Goal: Complete application form

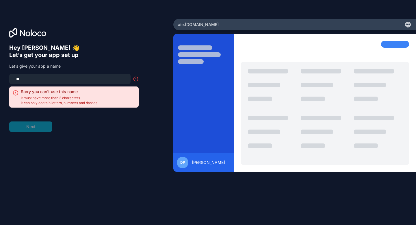
type input "*"
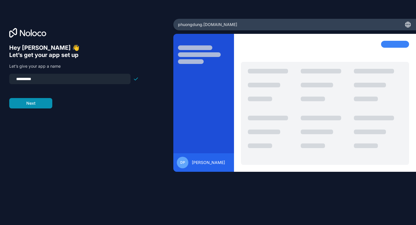
type input "**********"
click at [42, 101] on button "Next" at bounding box center [30, 103] width 43 height 10
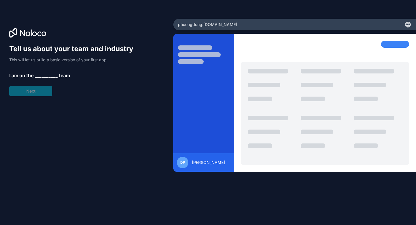
click at [45, 75] on span "__________" at bounding box center [46, 75] width 23 height 7
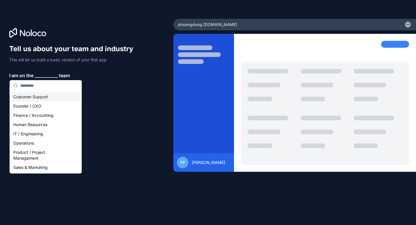
click at [46, 96] on div "Customer Support" at bounding box center [45, 96] width 69 height 9
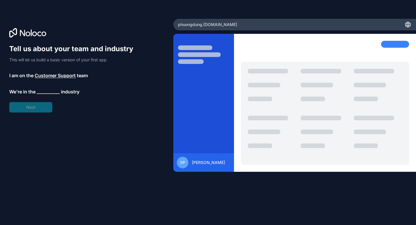
click at [44, 91] on span "__________" at bounding box center [48, 91] width 23 height 7
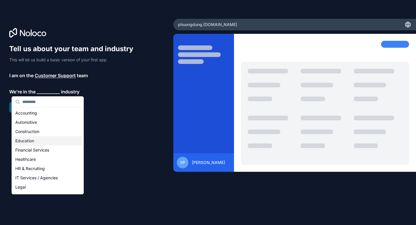
click at [35, 140] on div "Education" at bounding box center [47, 140] width 69 height 9
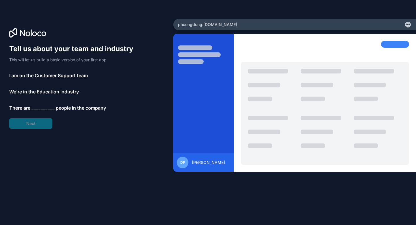
click at [40, 109] on span "__________" at bounding box center [42, 107] width 23 height 7
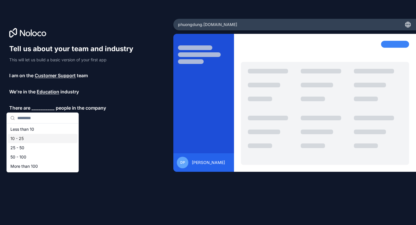
click at [32, 135] on div "10 - 25" at bounding box center [42, 138] width 69 height 9
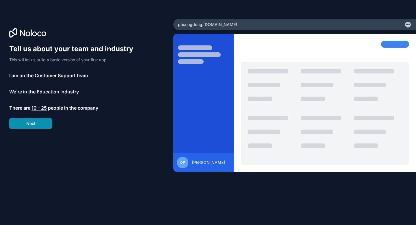
click at [35, 127] on button "Next" at bounding box center [30, 123] width 43 height 10
